Goal: Task Accomplishment & Management: Use online tool/utility

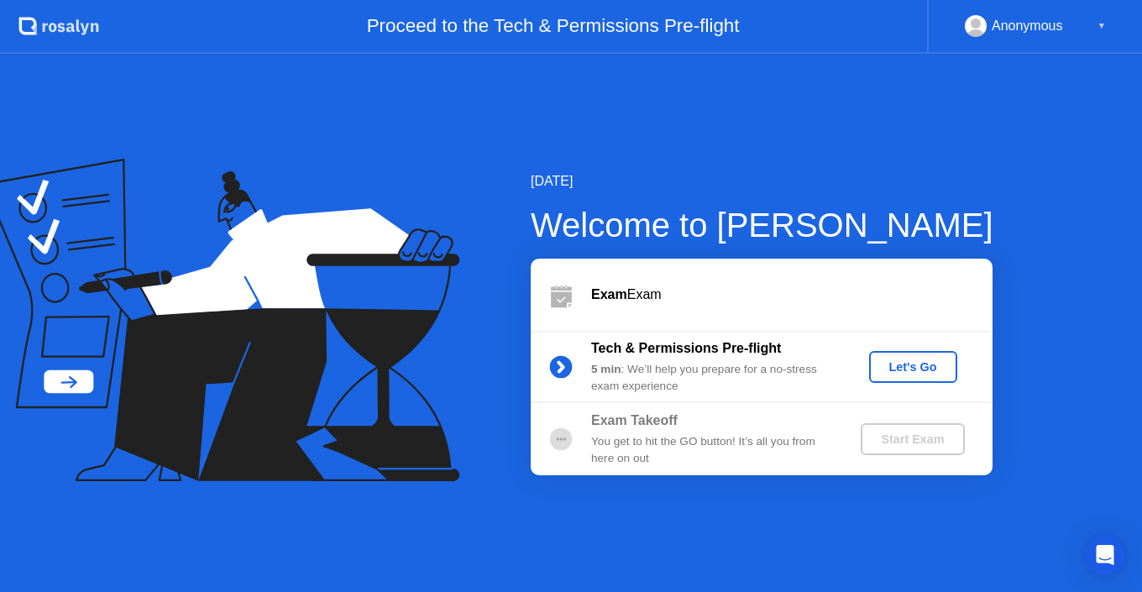
click at [891, 374] on div "Let's Go" at bounding box center [913, 366] width 75 height 13
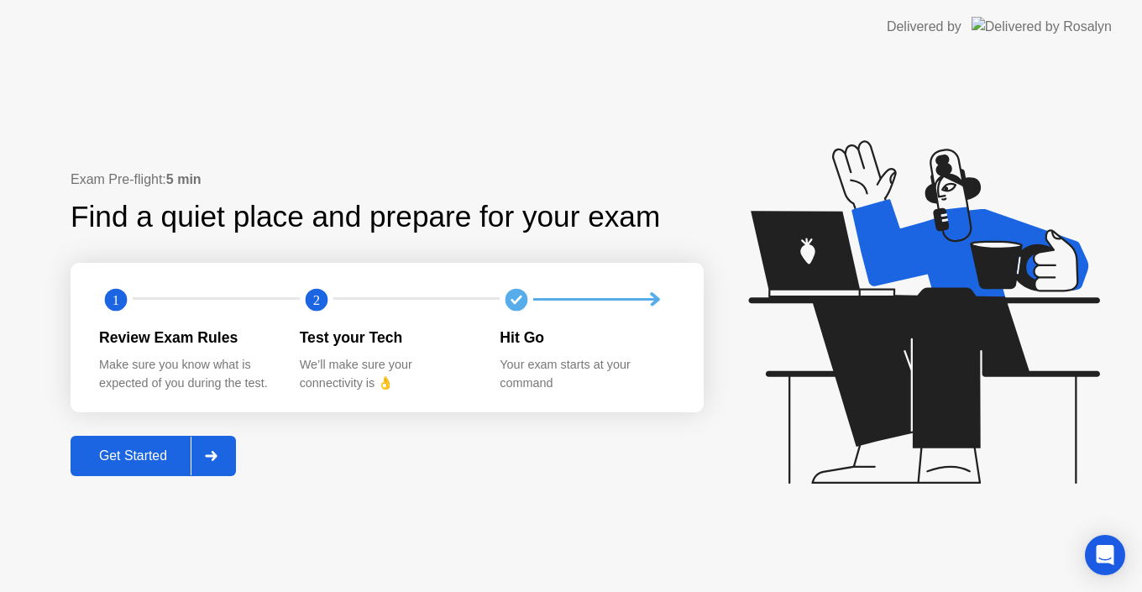
click at [137, 438] on button "Get Started" at bounding box center [153, 456] width 165 height 40
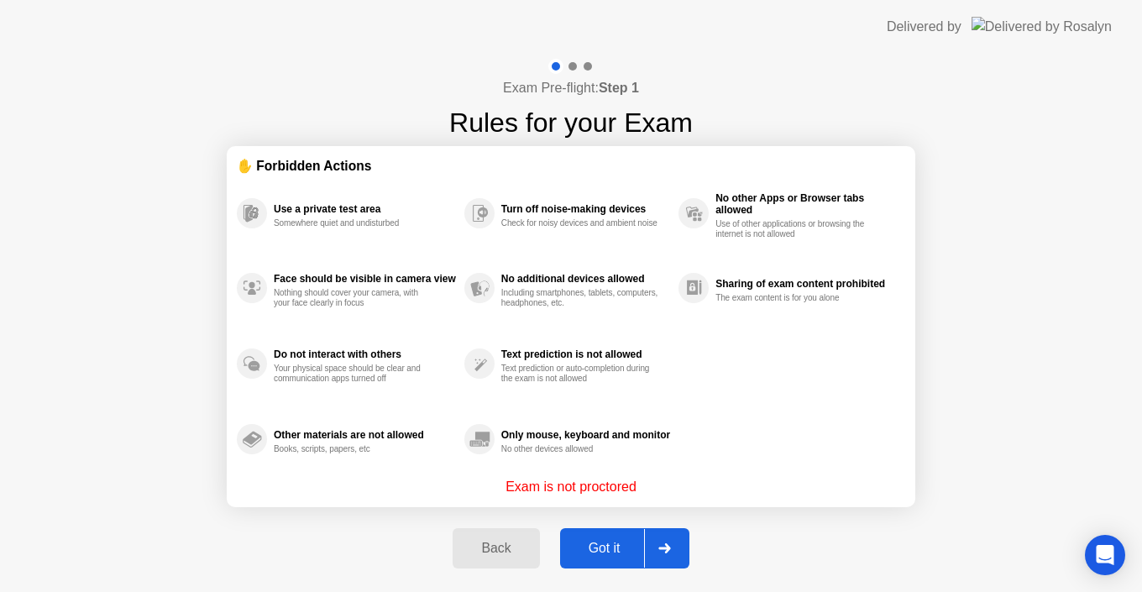
click at [597, 537] on button "Got it" at bounding box center [624, 548] width 129 height 40
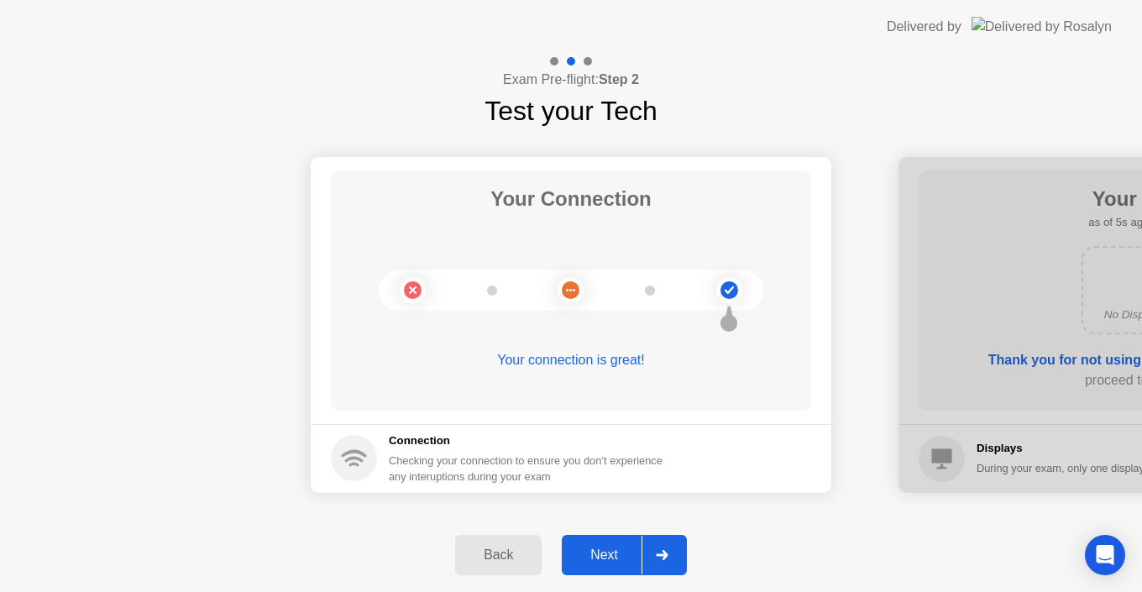
click at [604, 548] on div "Next" at bounding box center [604, 555] width 75 height 15
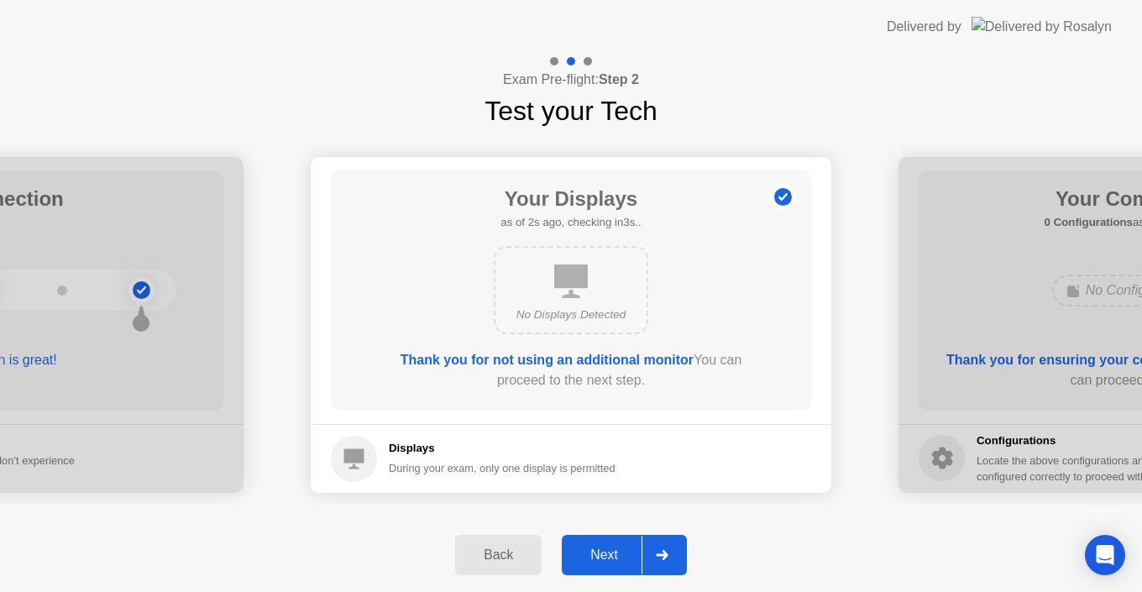
click at [604, 548] on div "Next" at bounding box center [604, 555] width 75 height 15
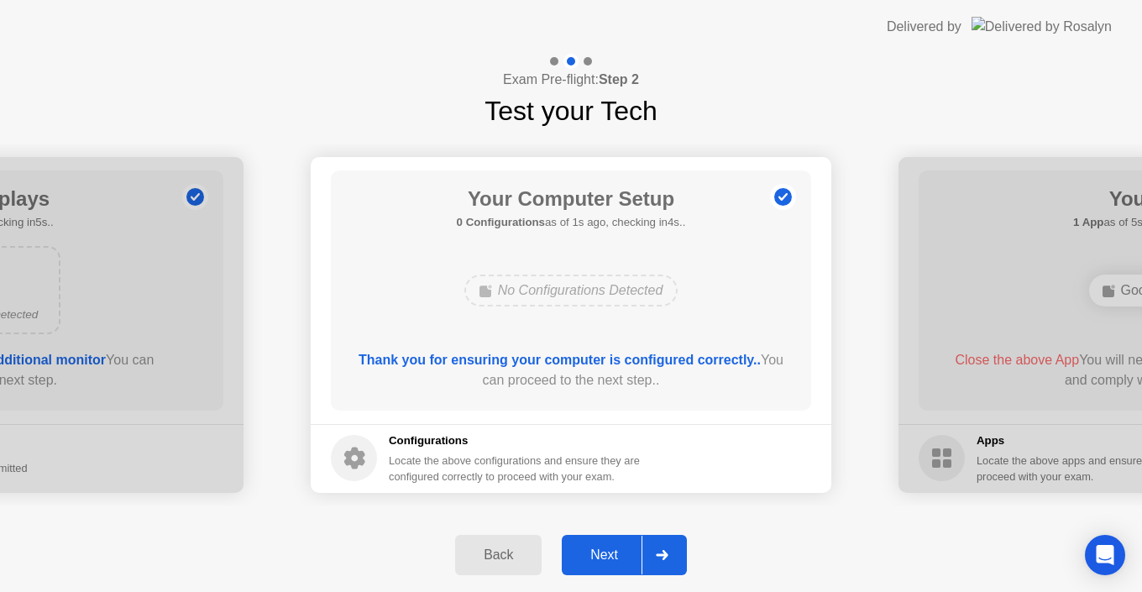
click at [604, 548] on div "Next" at bounding box center [604, 555] width 75 height 15
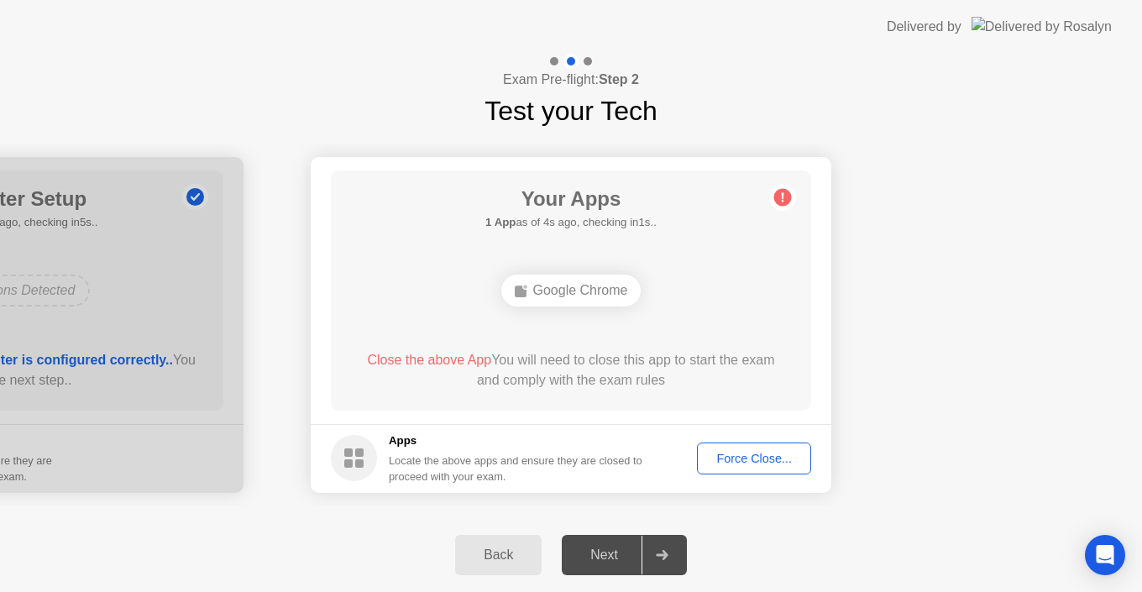
click at [767, 469] on button "Force Close..." at bounding box center [754, 459] width 114 height 32
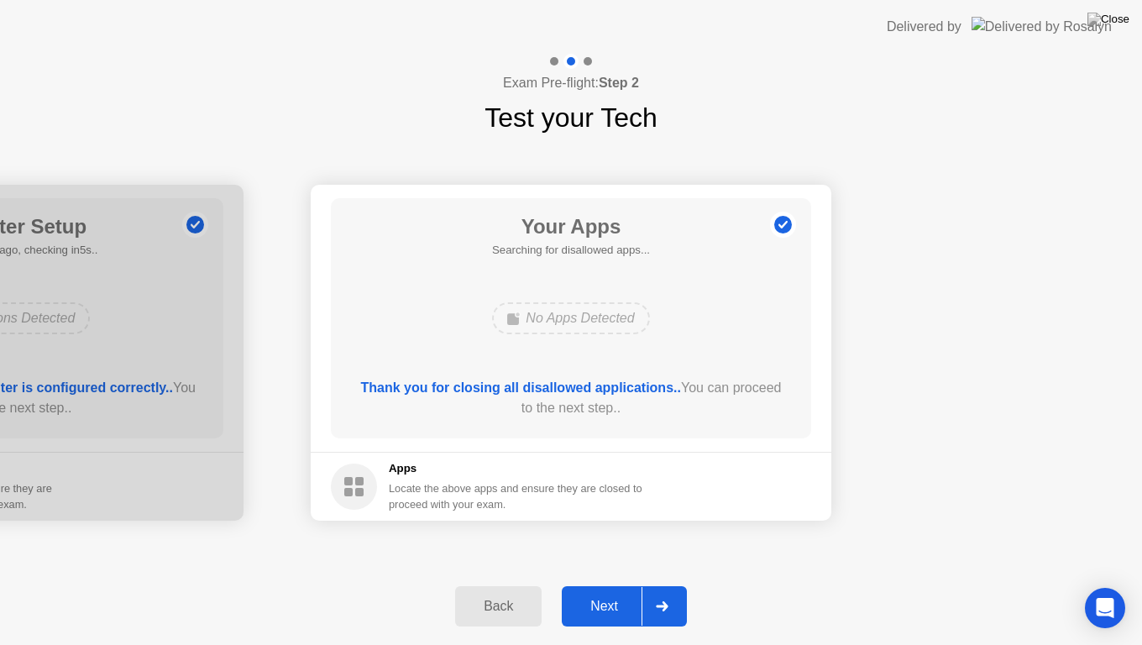
click at [583, 591] on button "Next" at bounding box center [624, 606] width 125 height 40
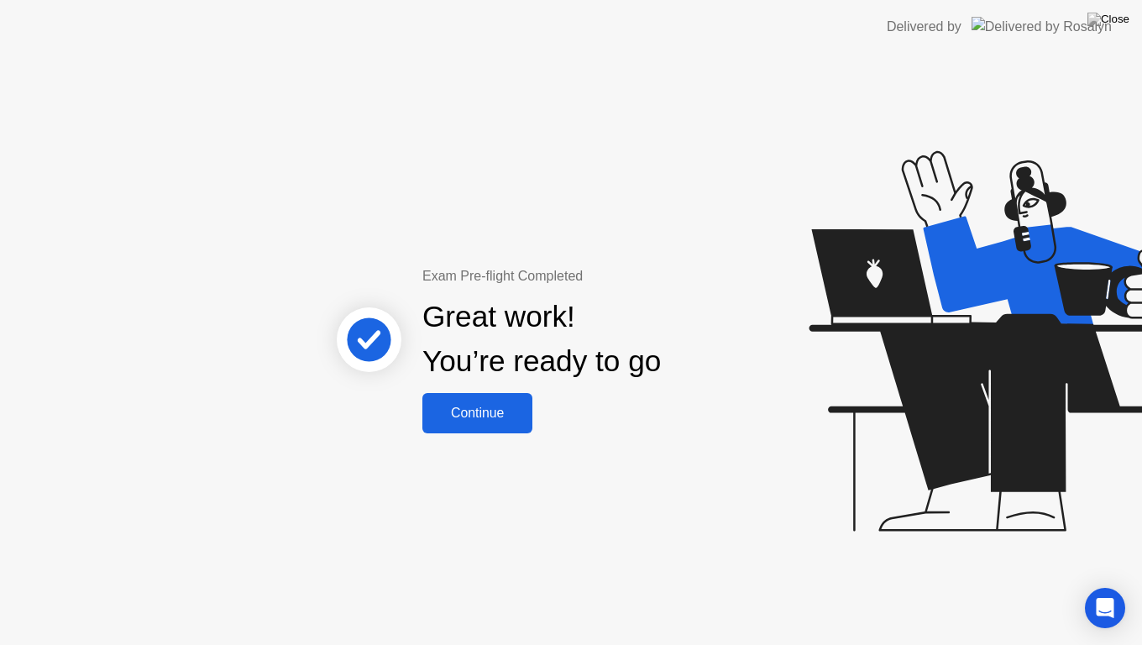
click at [480, 415] on div "Continue" at bounding box center [477, 413] width 100 height 15
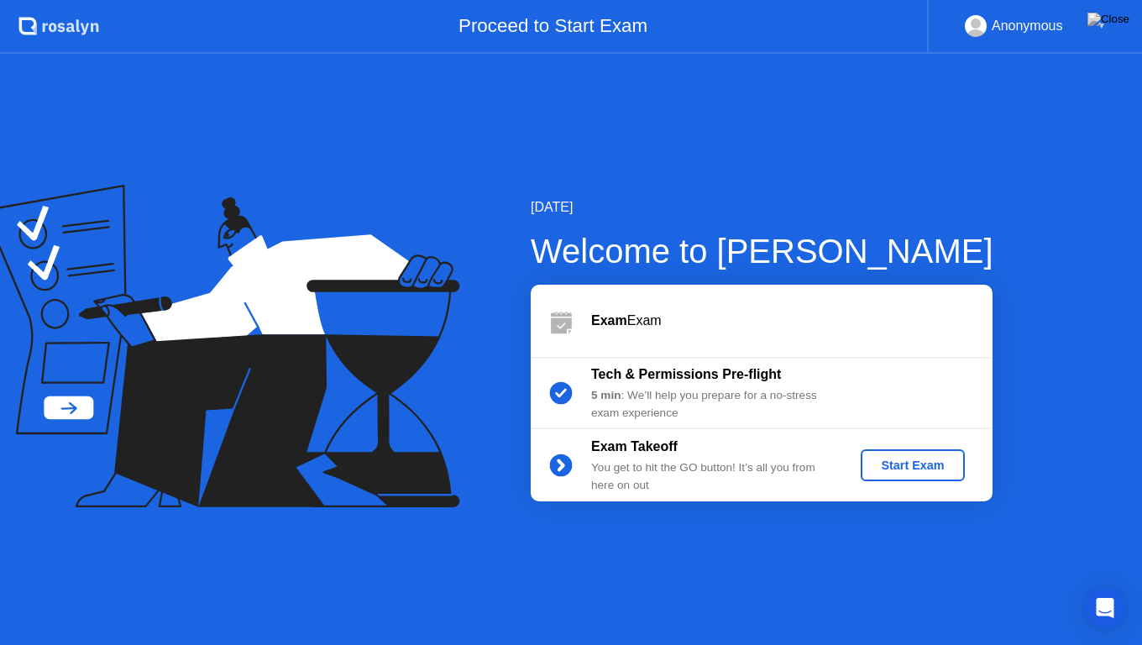
click at [941, 467] on div "Start Exam" at bounding box center [912, 464] width 90 height 13
